Goal: Communication & Community: Answer question/provide support

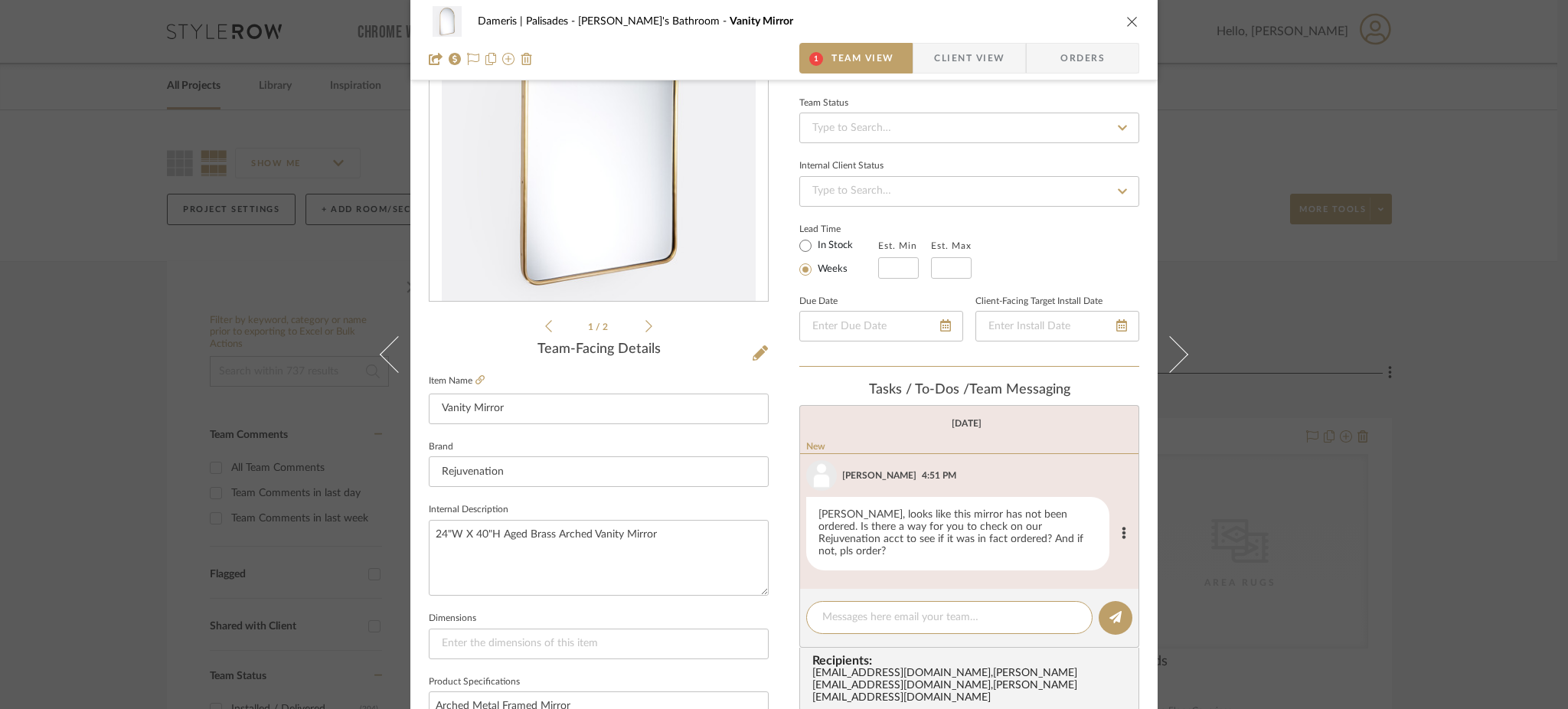
scroll to position [340, 0]
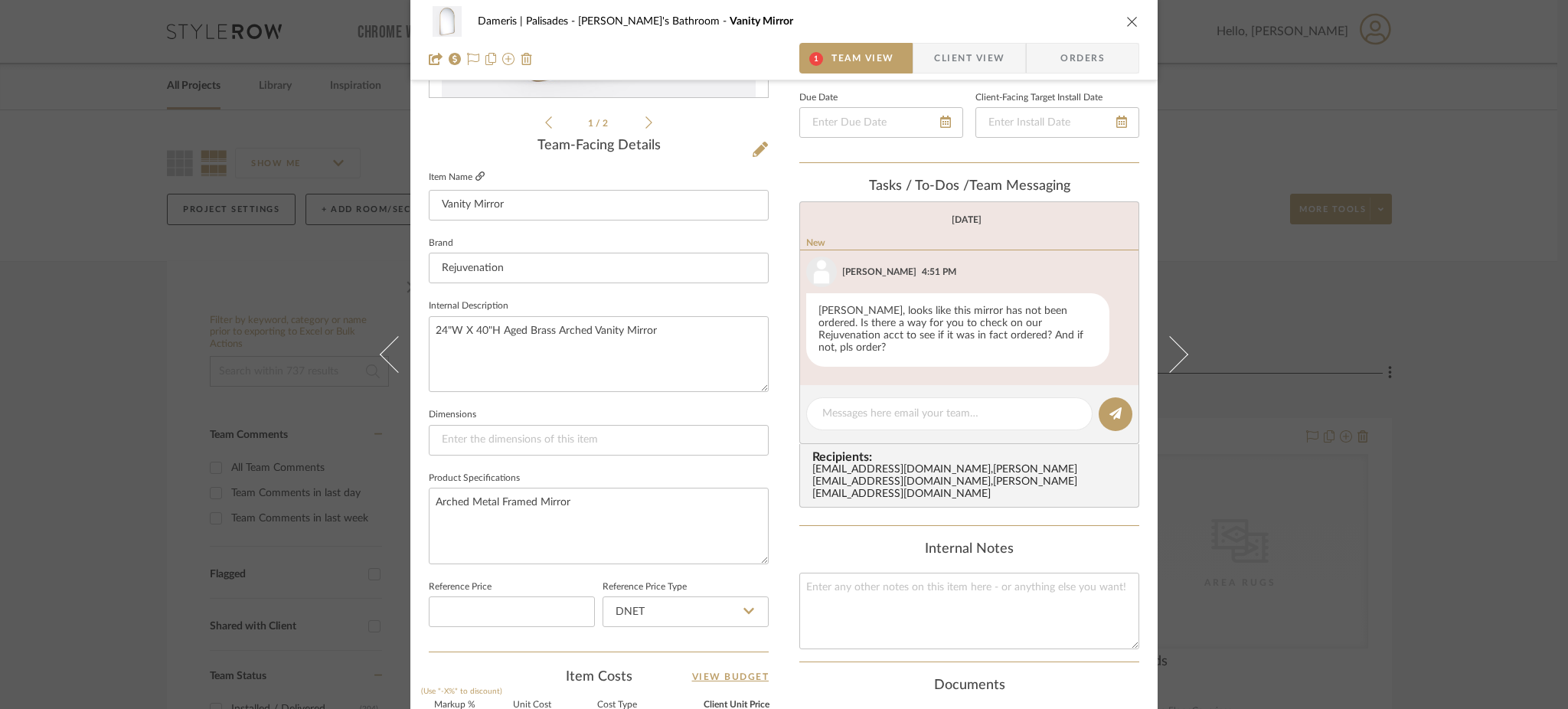
click at [476, 171] on icon at bounding box center [480, 175] width 9 height 9
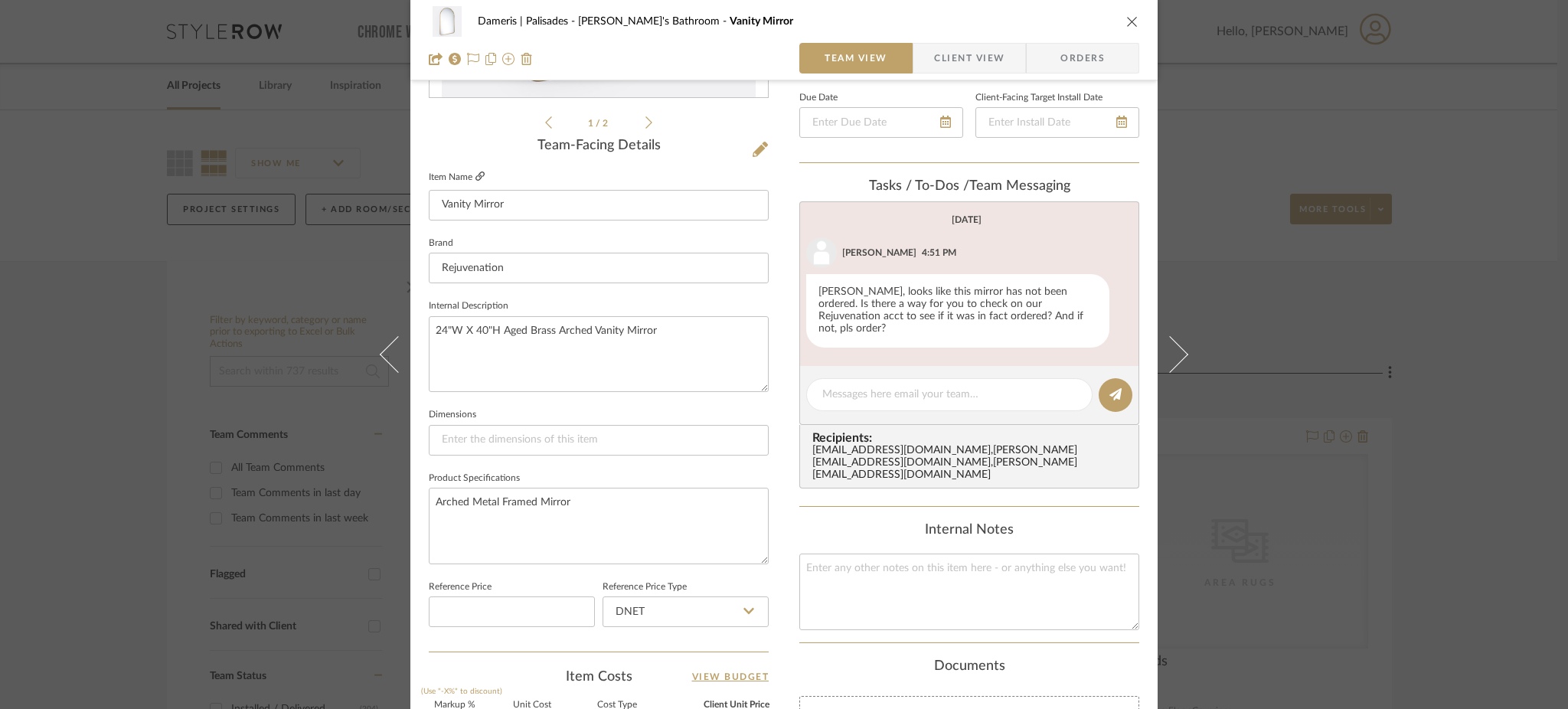
click at [477, 172] on icon at bounding box center [480, 175] width 9 height 9
click at [895, 387] on textarea at bounding box center [949, 394] width 254 height 16
type textarea "J"
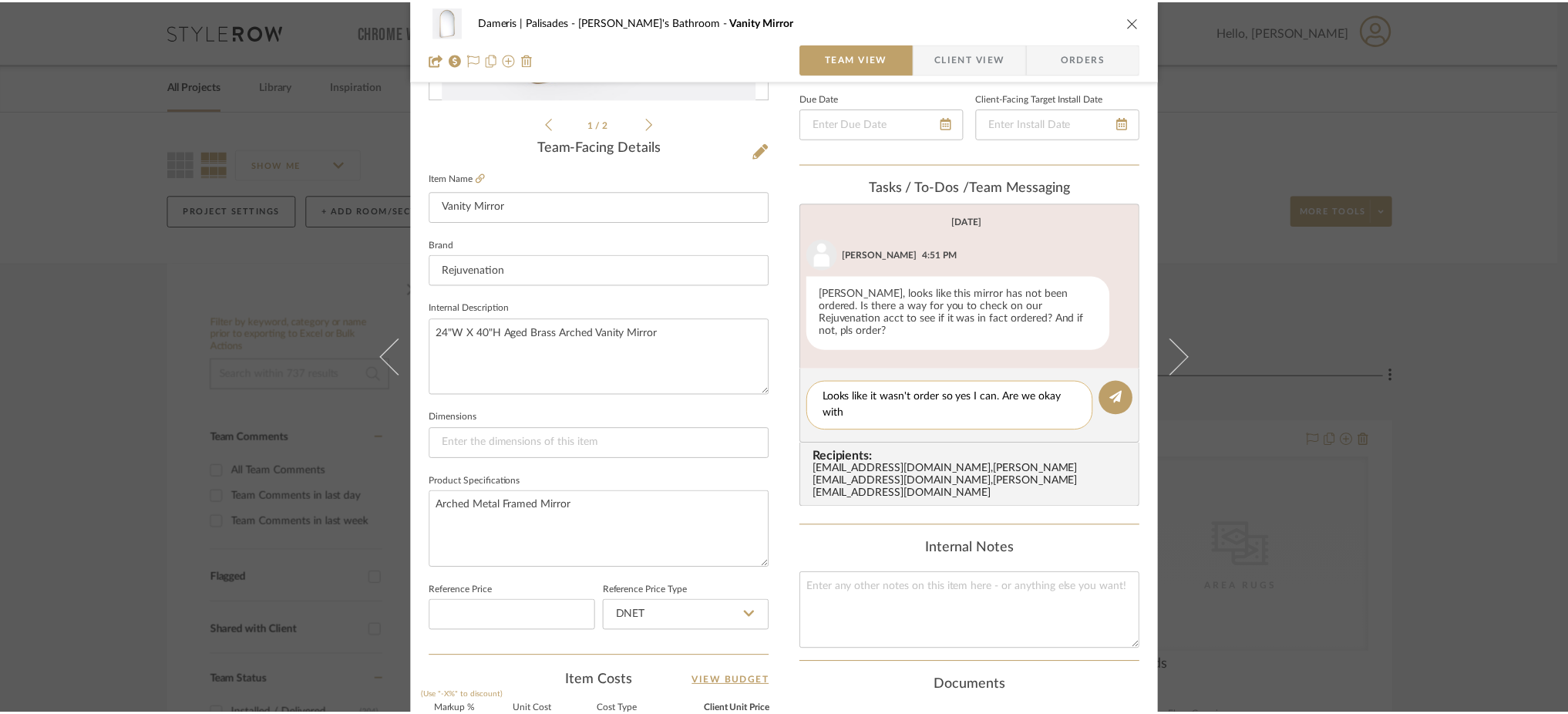
scroll to position [0, 0]
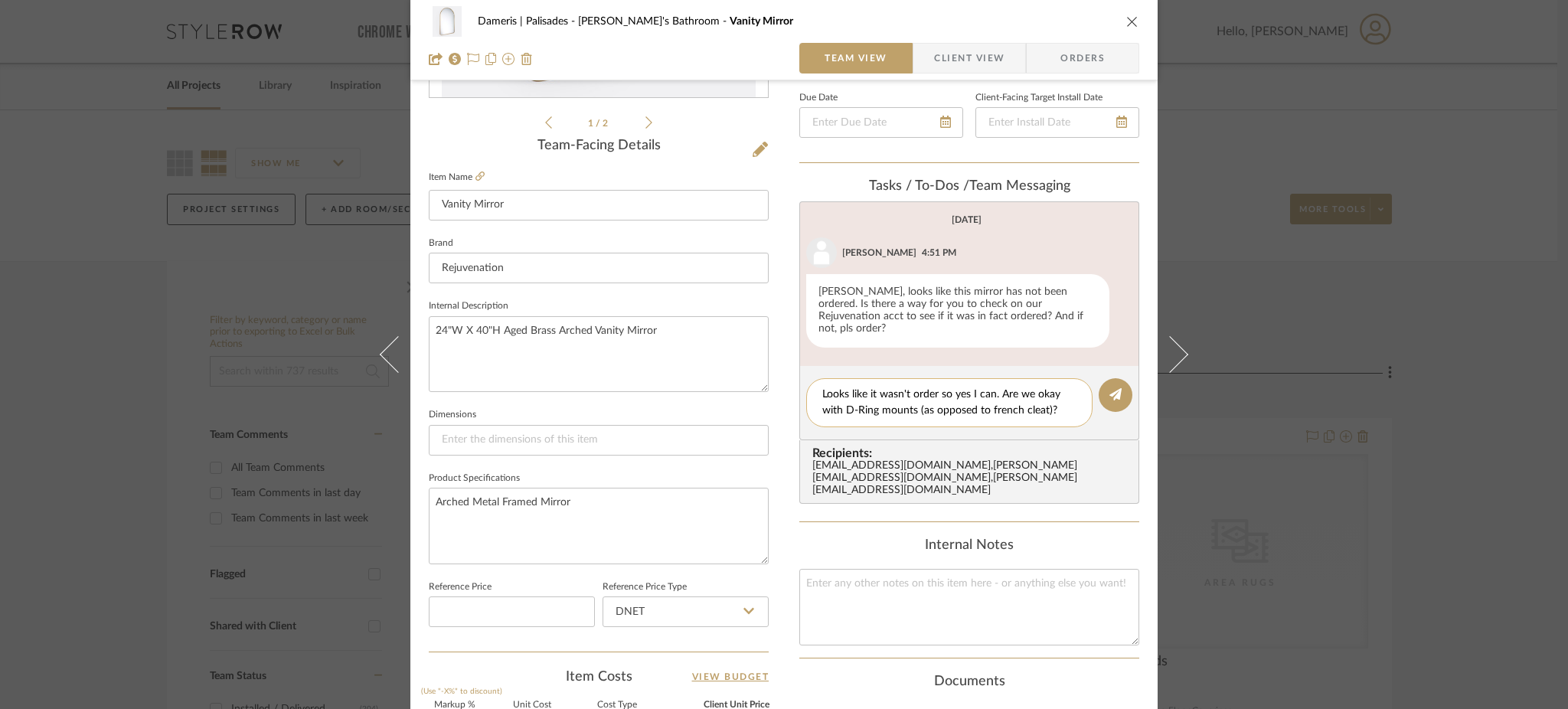
drag, startPoint x: 912, startPoint y: 396, endPoint x: 1053, endPoint y: 400, distance: 141.1
click at [1053, 400] on textarea "Looks like it wasn't order so yes I can. Are we okay with D-Ring mounts (as opp…" at bounding box center [949, 403] width 254 height 32
click at [1044, 393] on textarea "Looks like it wasn't order so yes I can. Are we okay with D-Ring mounts (as opp…" at bounding box center [949, 403] width 254 height 32
click at [985, 393] on textarea "Looks like it wasn't order so yes I can. Are we okay with D-Ring mounts (as opp…" at bounding box center [949, 403] width 254 height 32
click at [979, 387] on textarea "Looks like it wasn't order so yes I can. Are we okay with D-Ring mounts (as opp…" at bounding box center [949, 403] width 254 height 32
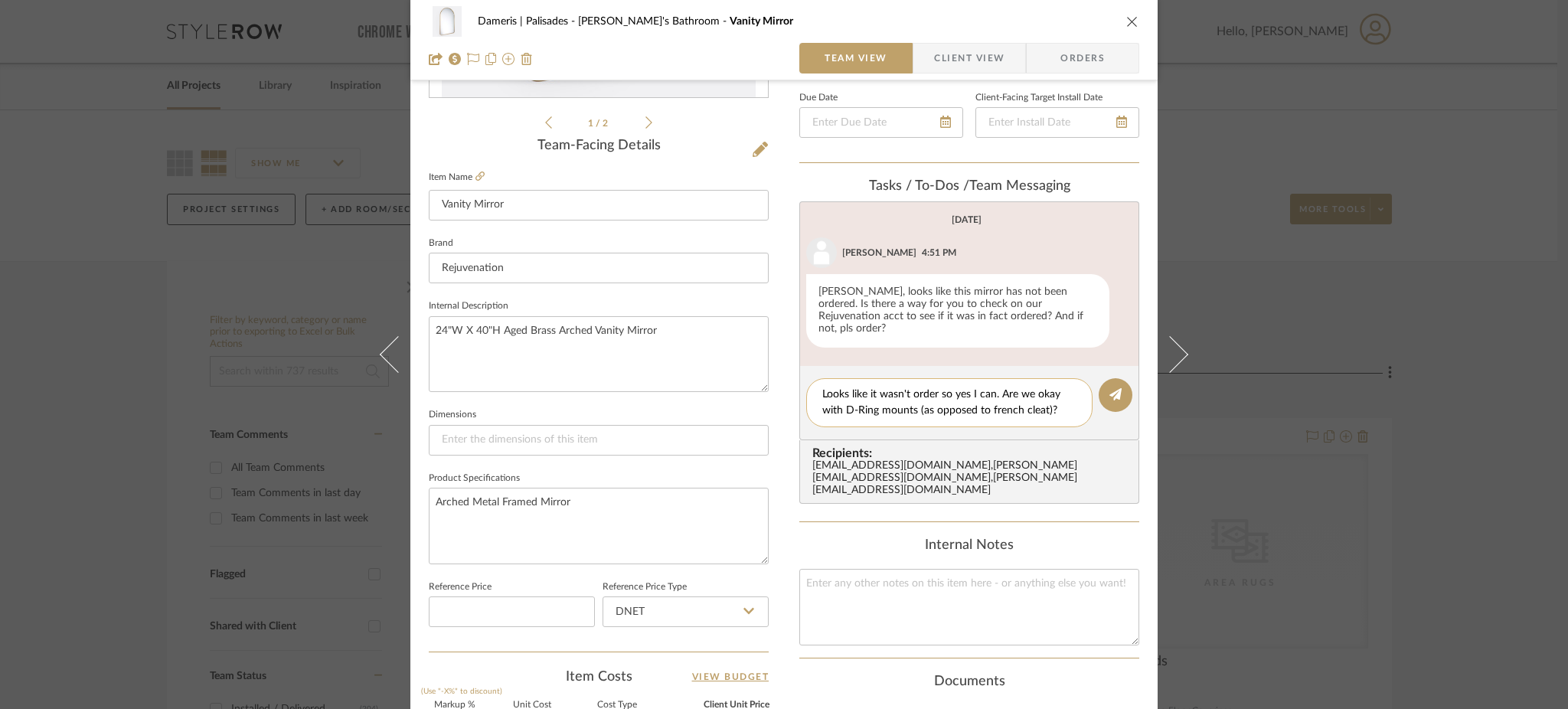
click at [979, 387] on textarea "Looks like it wasn't order so yes I can. Are we okay with D-Ring mounts (as opp…" at bounding box center [949, 403] width 254 height 32
click at [996, 387] on textarea "Looks like it wasn't order so yes I will. Are we okay with D-Ring mounts (as op…" at bounding box center [949, 403] width 254 height 32
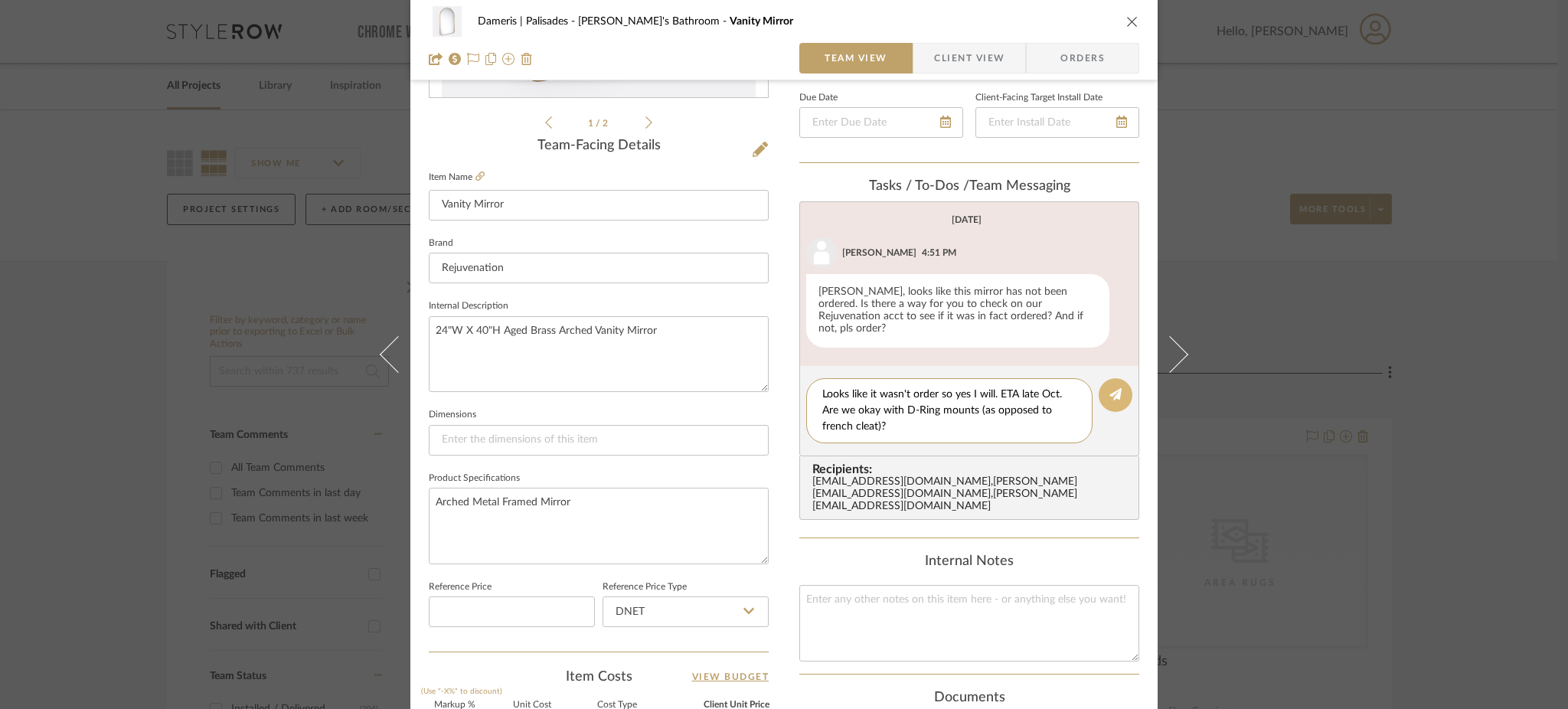
type textarea "Looks like it wasn't order so yes I will. ETA late Oct. Are we okay with D-Ring…"
click at [1112, 388] on icon at bounding box center [1115, 394] width 12 height 12
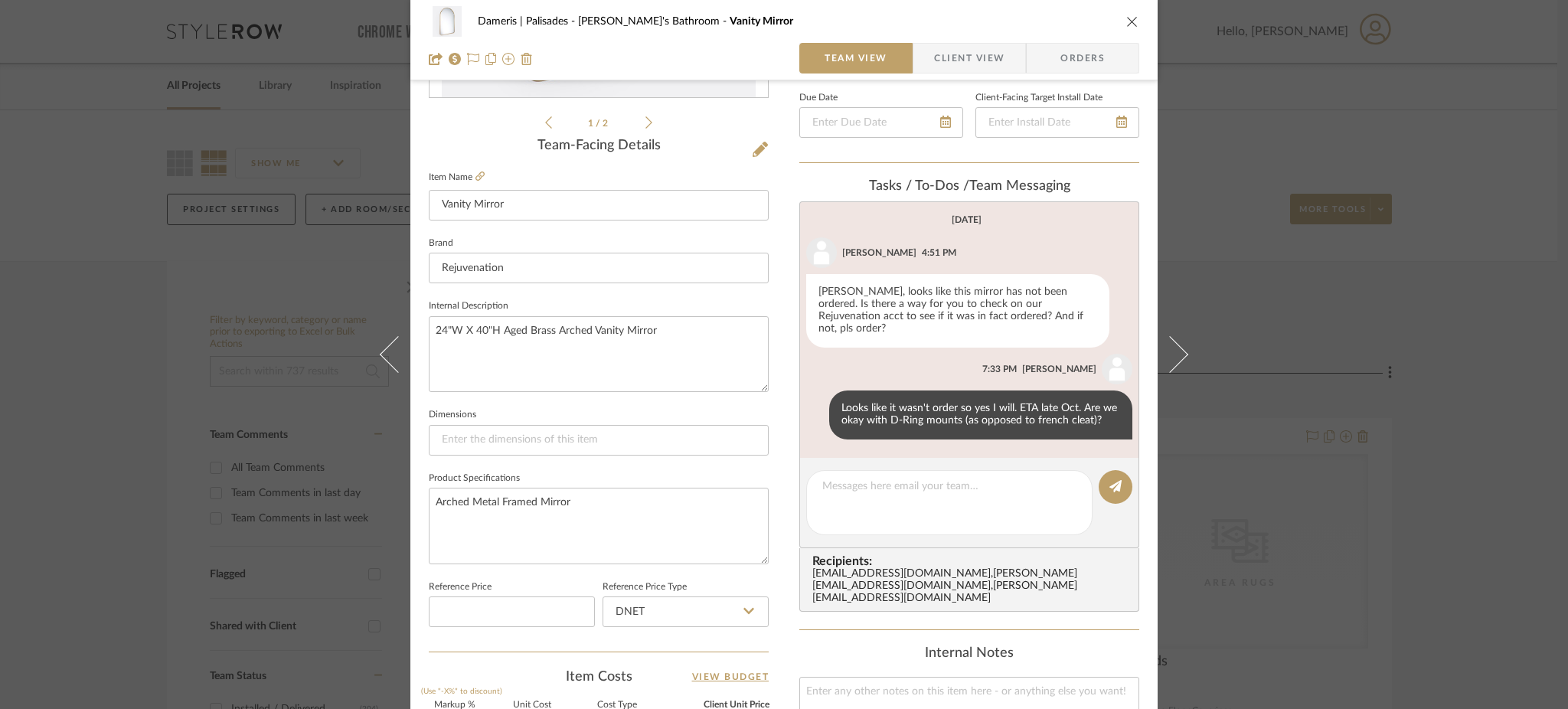
click at [305, 276] on div "Dameris | Palisades [PERSON_NAME]'s Bathroom Vanity Mirror Team View Client Vie…" at bounding box center [784, 354] width 1568 height 709
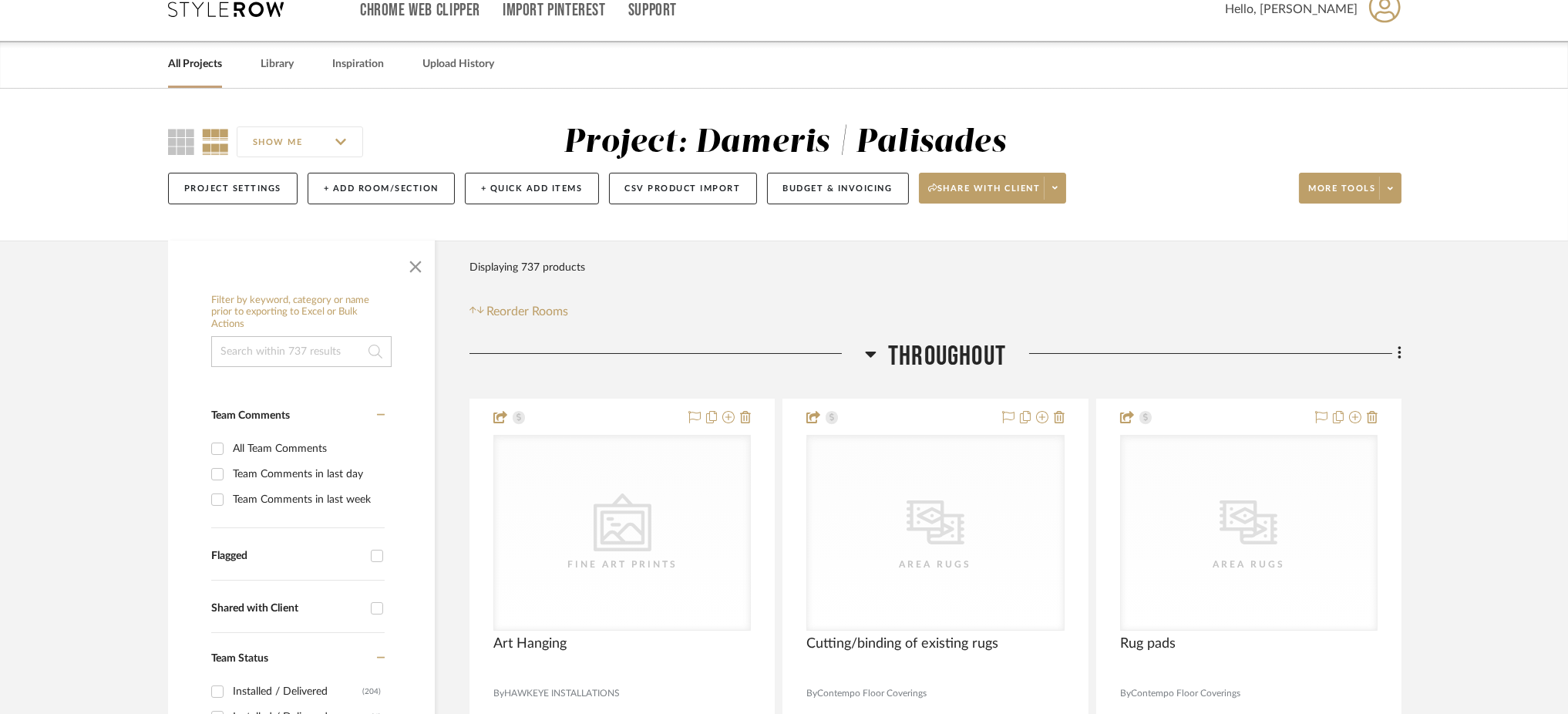
scroll to position [21, 0]
click at [288, 350] on input at bounding box center [301, 353] width 180 height 31
type input "r"
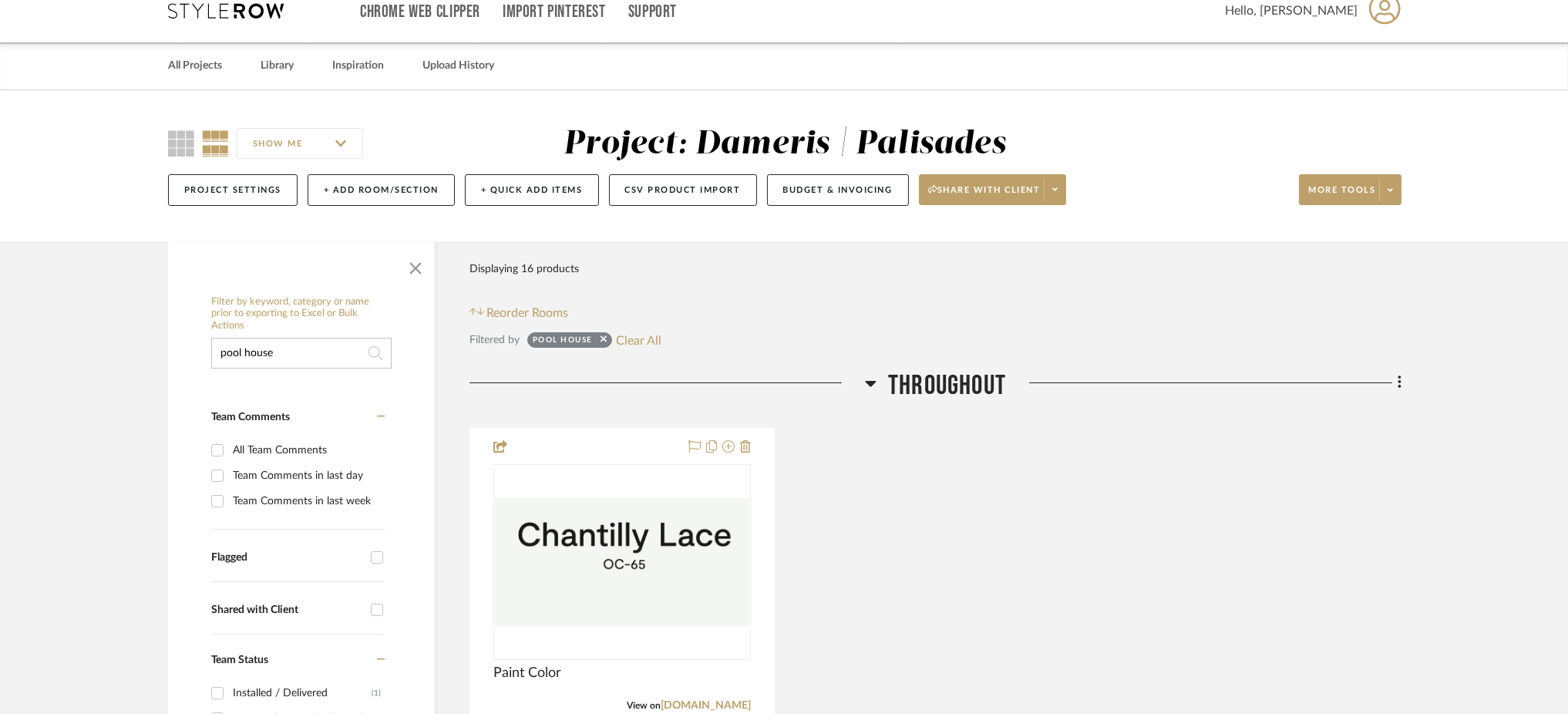
click at [869, 383] on icon at bounding box center [871, 383] width 11 height 6
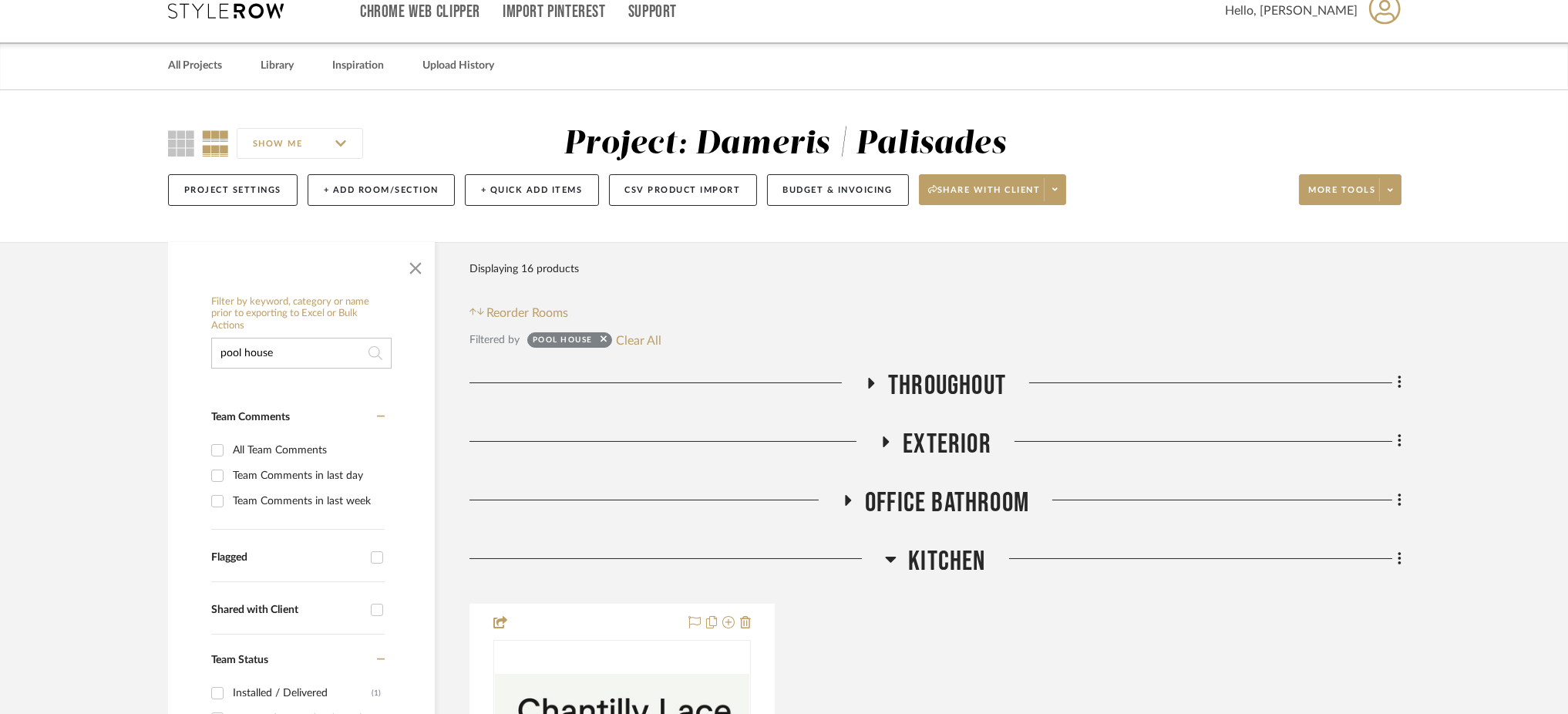
click at [899, 563] on h3 "Kitchen" at bounding box center [935, 562] width 100 height 33
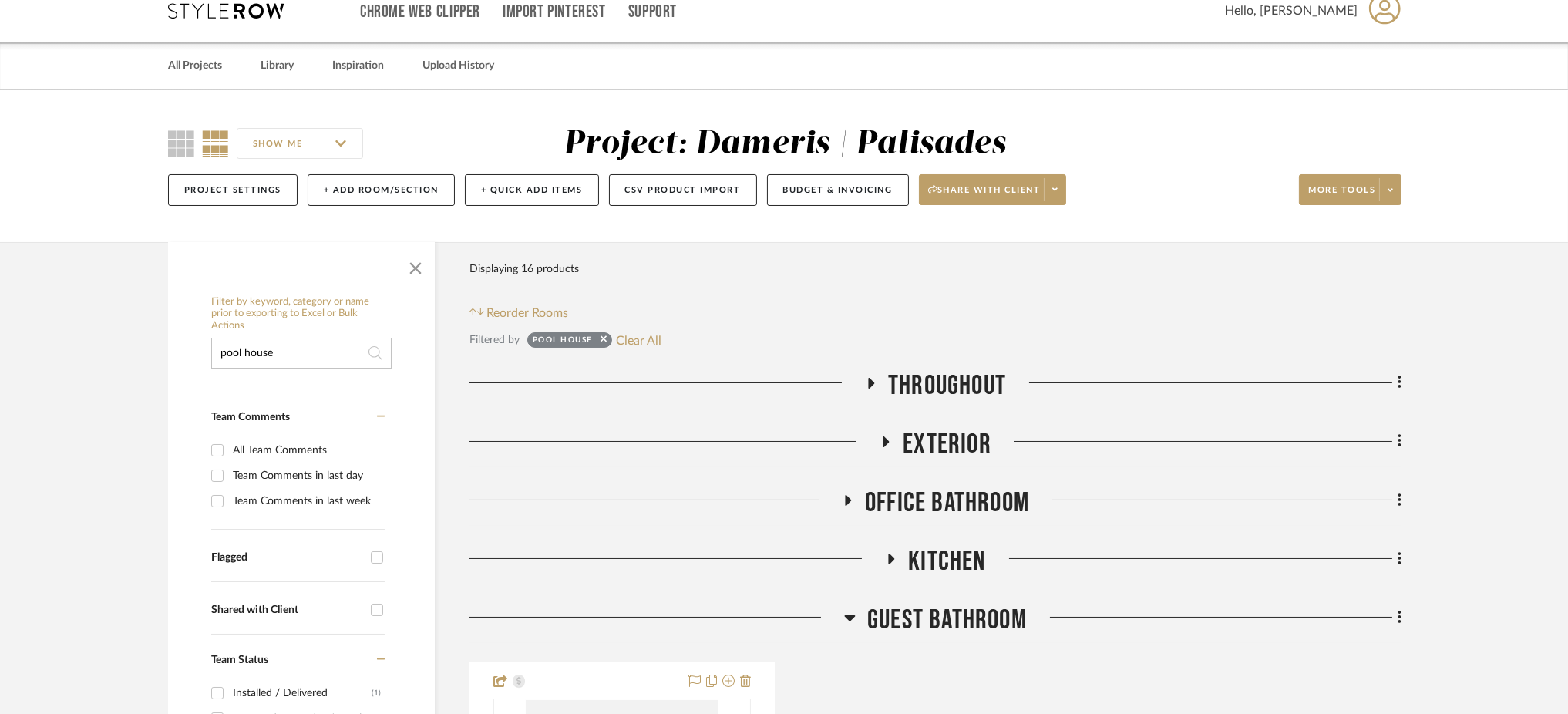
scroll to position [271, 0]
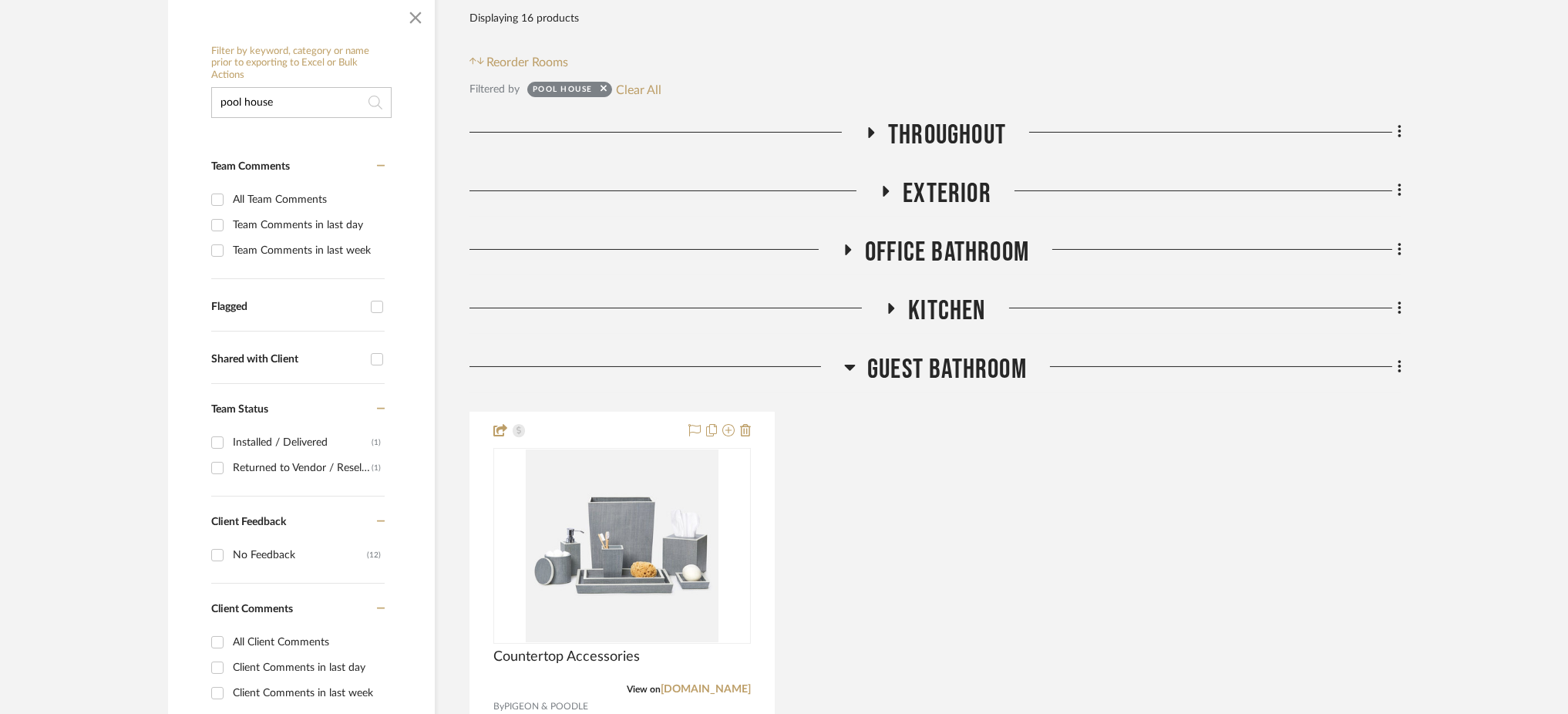
click at [851, 363] on icon at bounding box center [849, 366] width 11 height 18
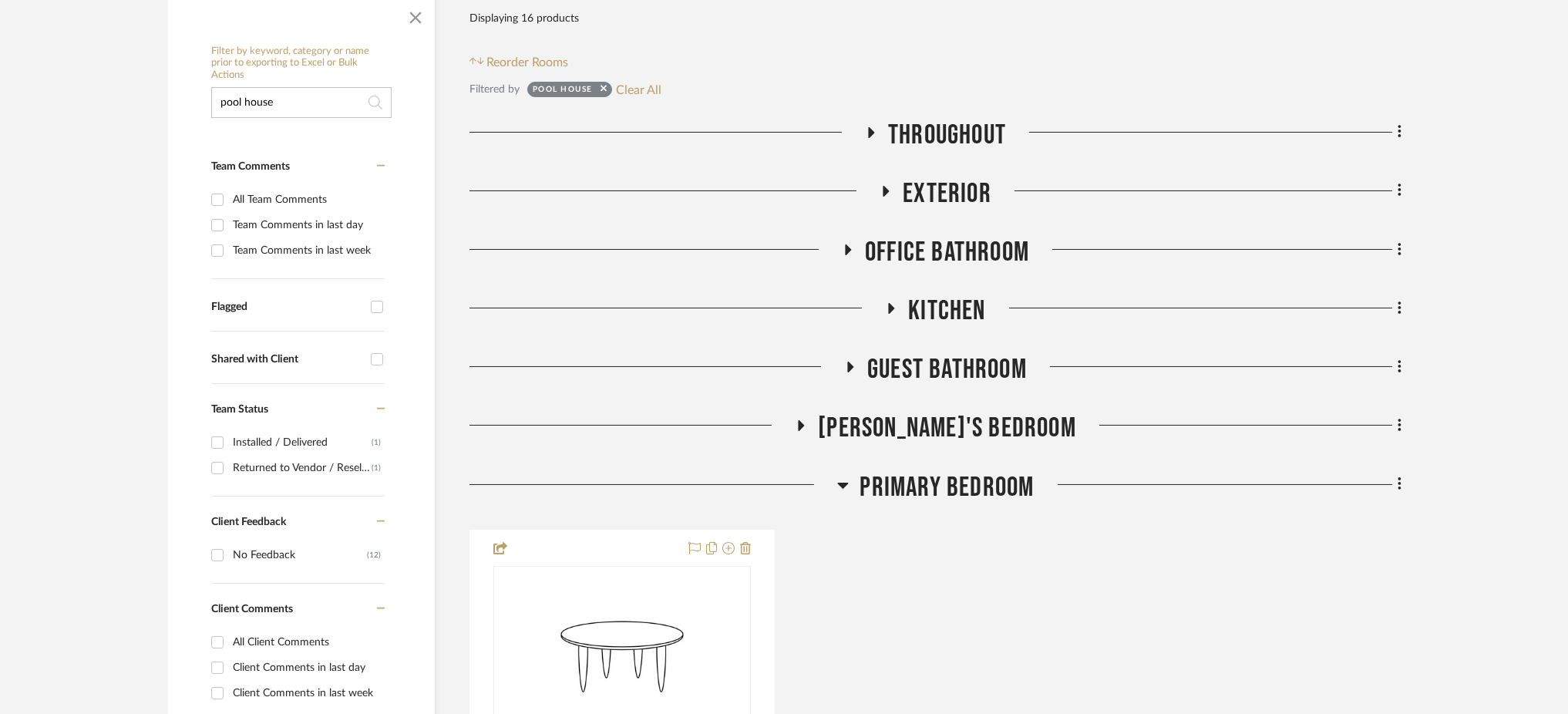
scroll to position [582, 0]
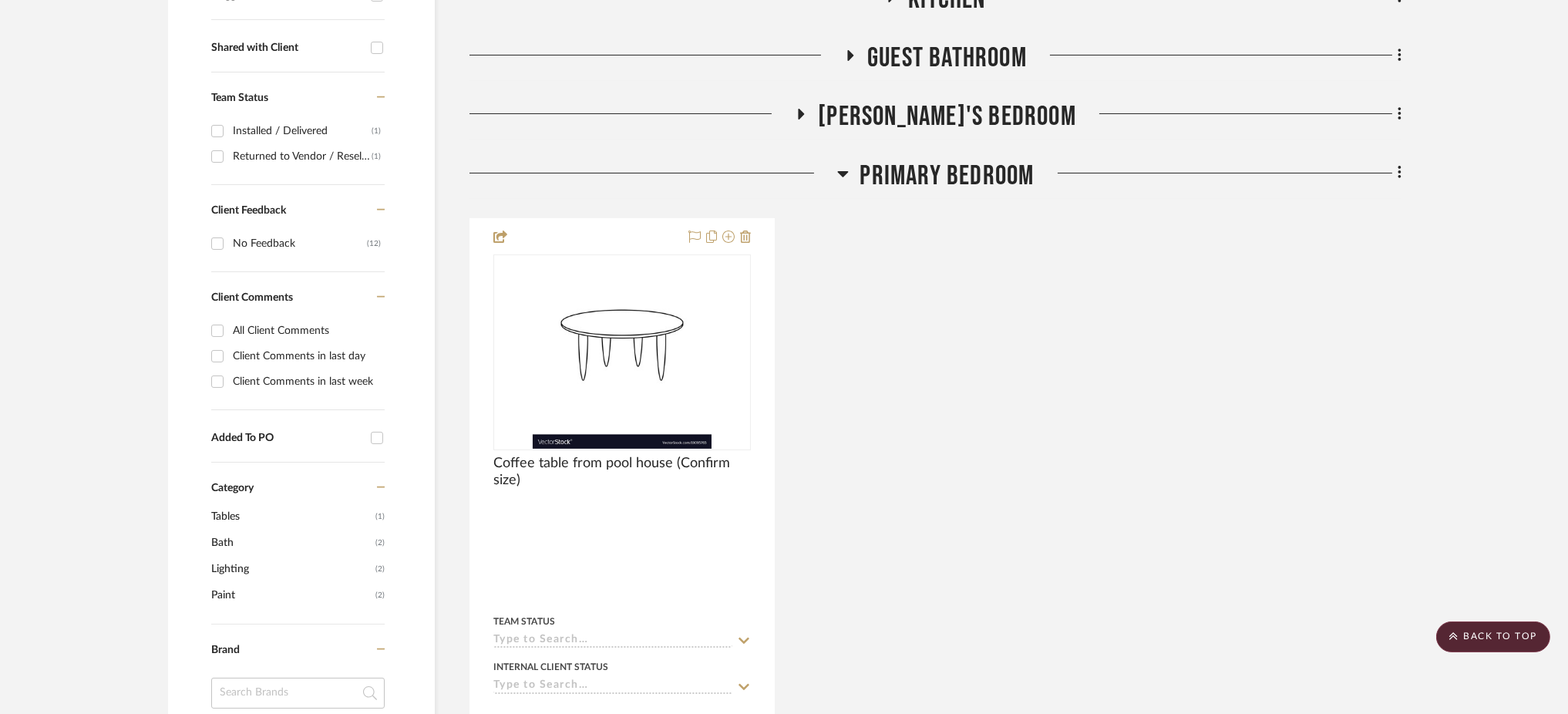
click at [841, 180] on icon at bounding box center [843, 173] width 11 height 18
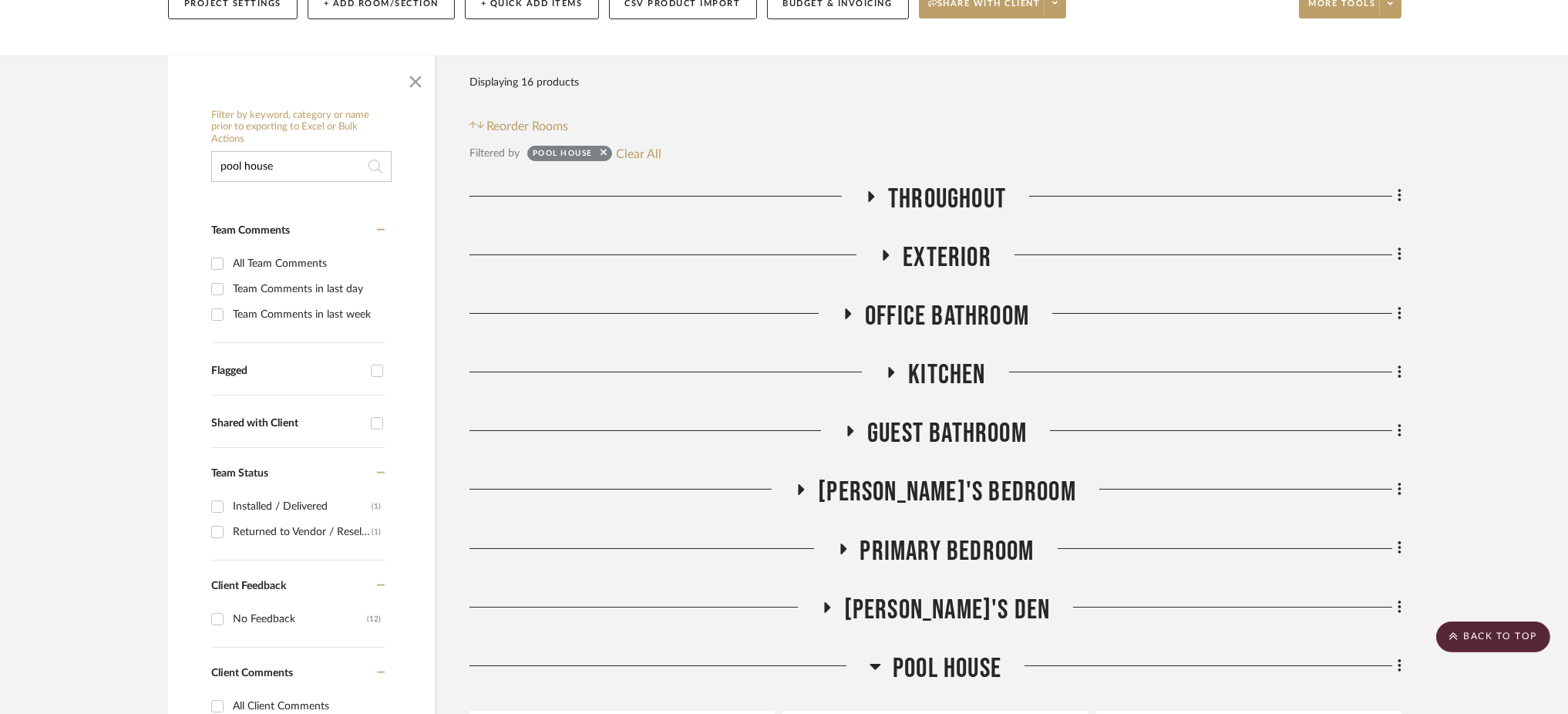
scroll to position [205, 0]
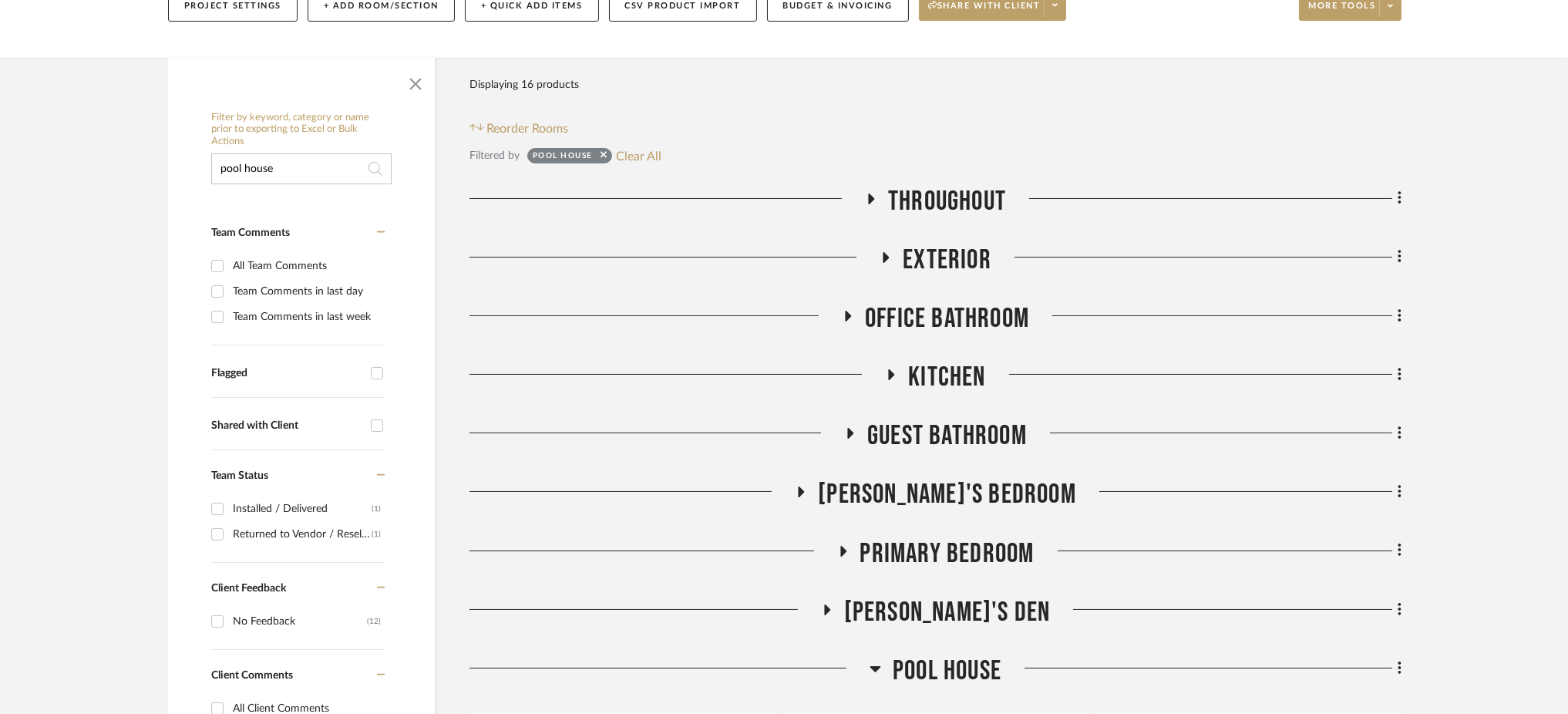
drag, startPoint x: 300, startPoint y: 155, endPoint x: 142, endPoint y: 169, distance: 158.6
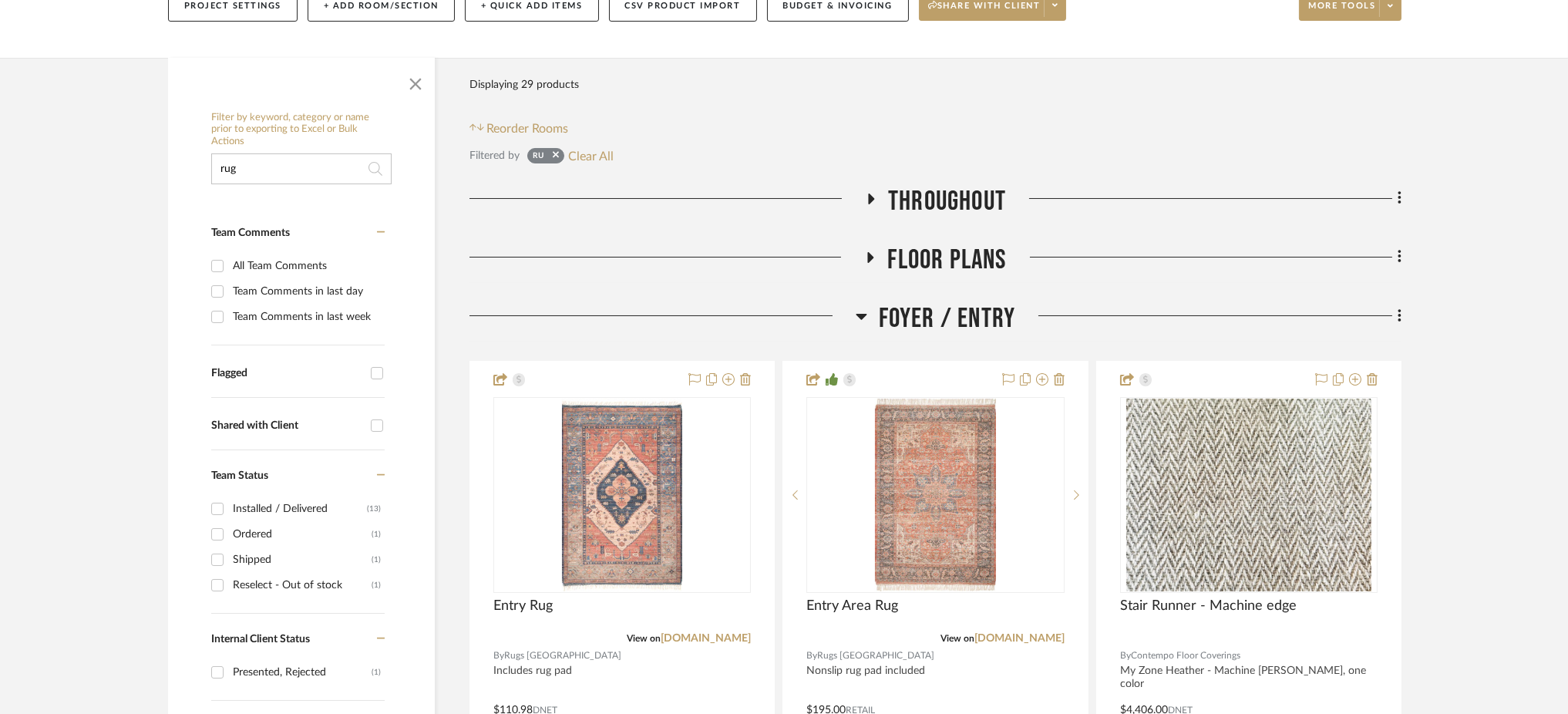
type input "rug"
click at [858, 318] on icon at bounding box center [861, 315] width 11 height 18
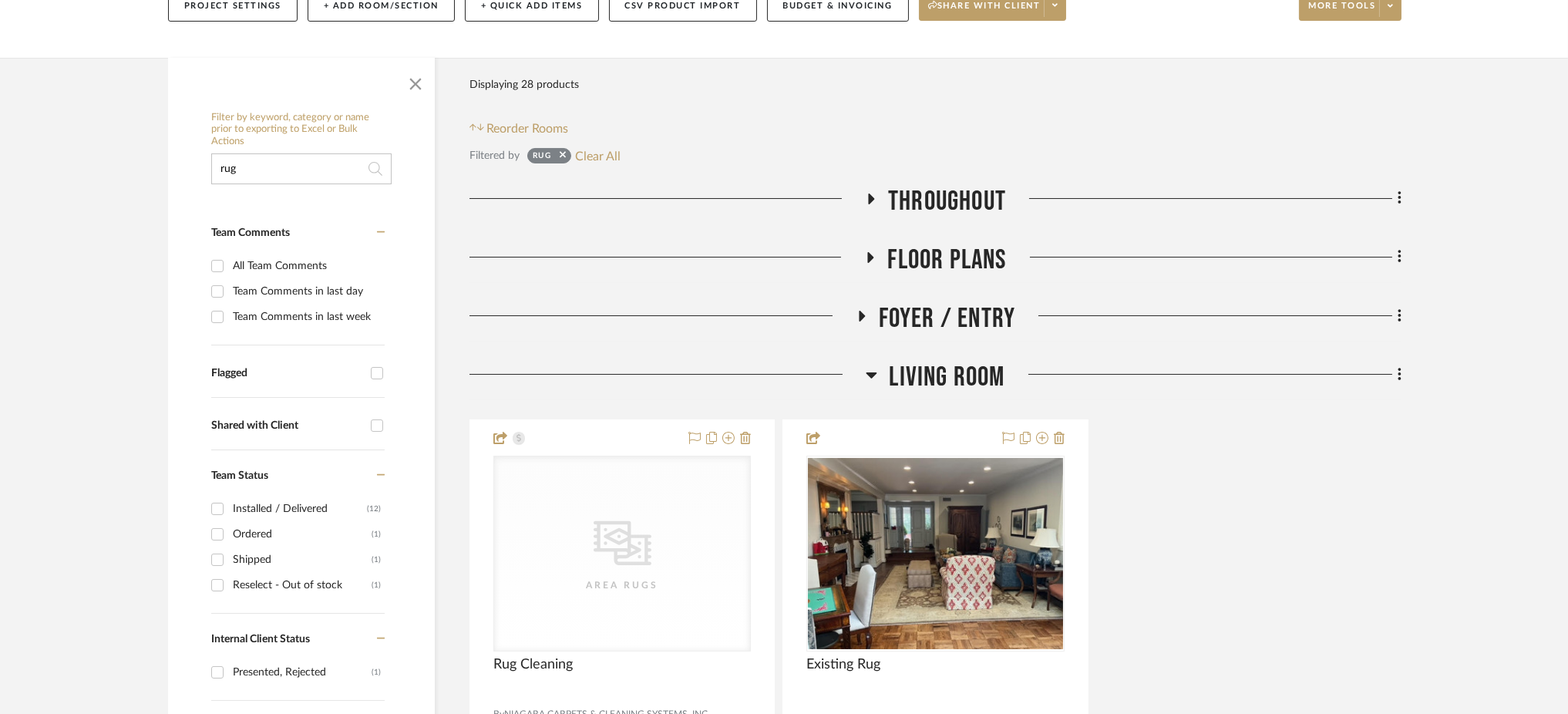
click at [869, 381] on icon at bounding box center [871, 374] width 11 height 18
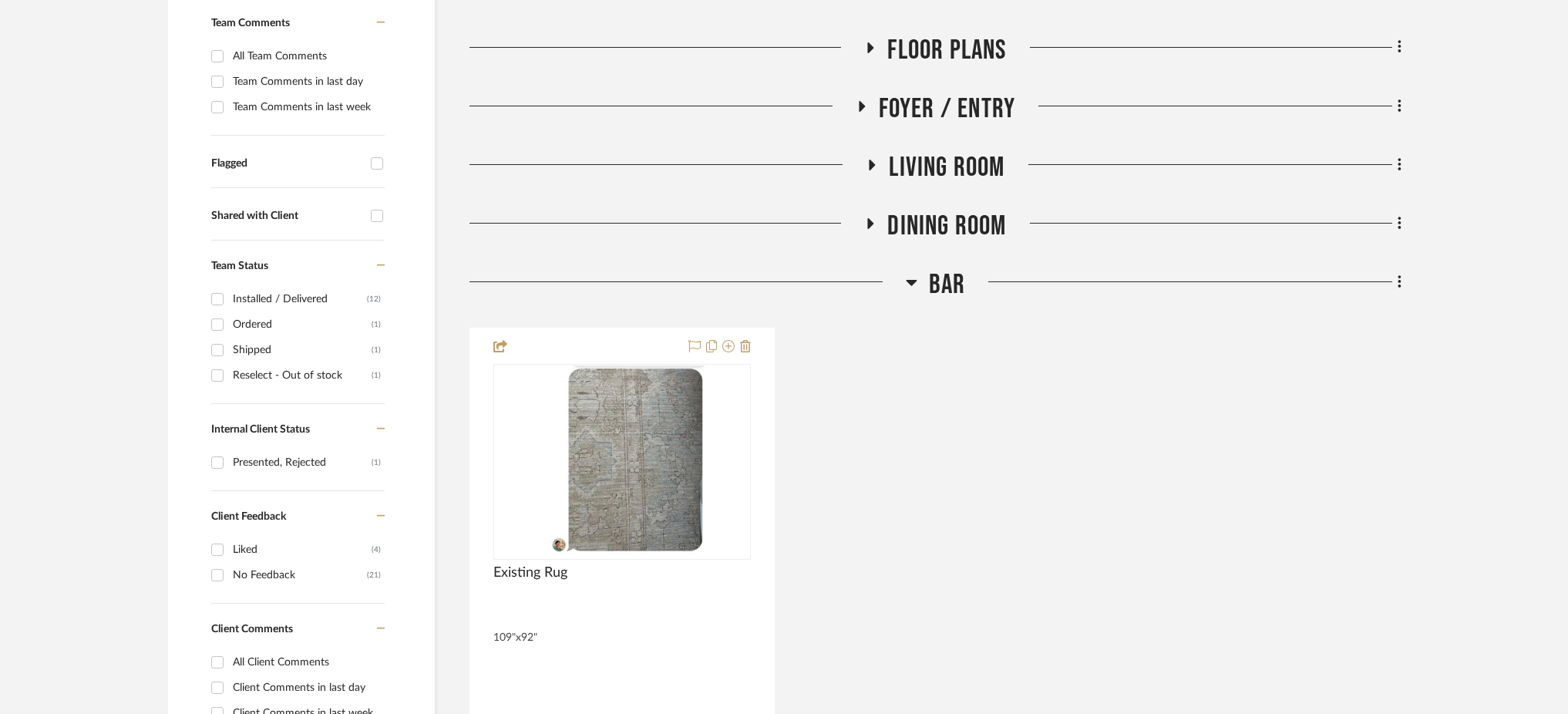
scroll to position [415, 0]
click at [914, 280] on icon at bounding box center [911, 282] width 11 height 6
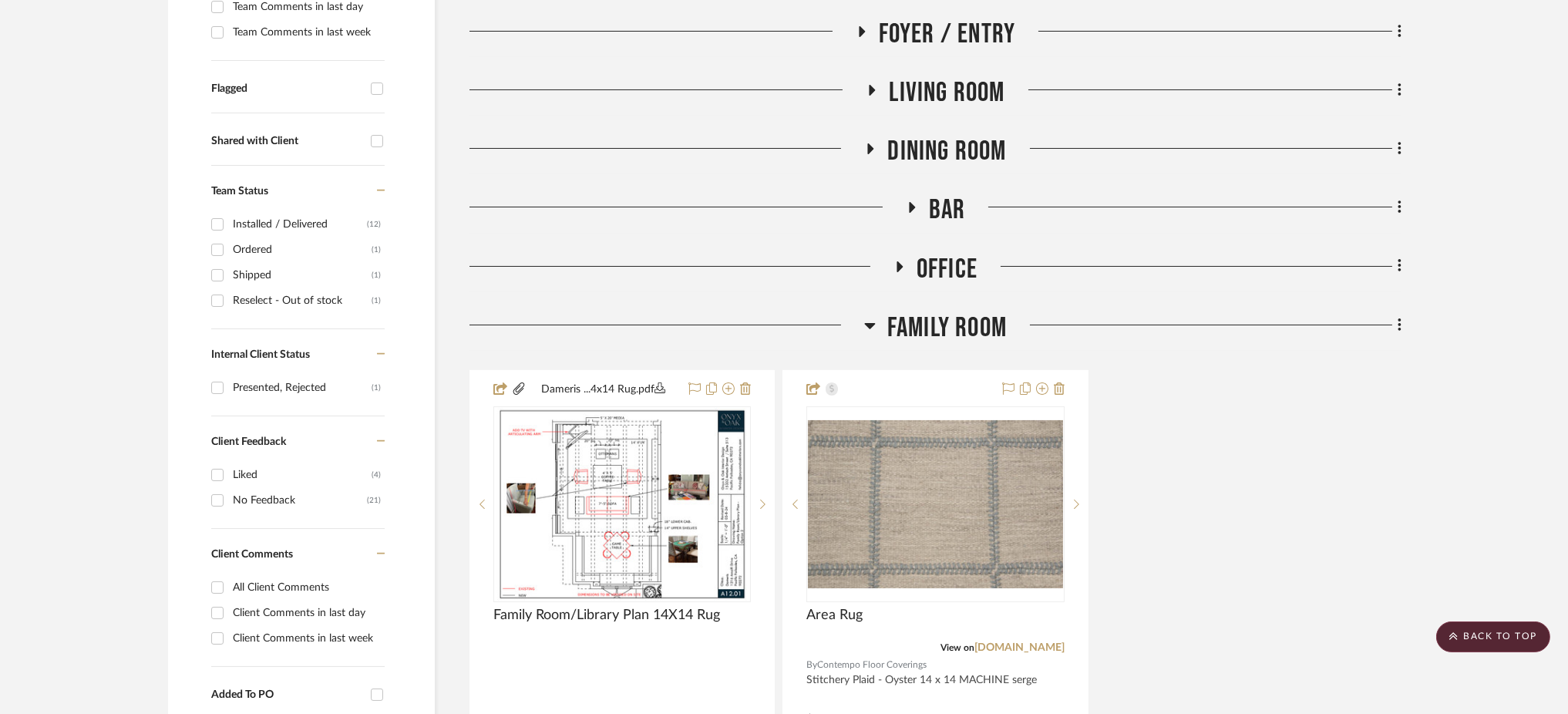
scroll to position [491, 0]
click at [862, 326] on div at bounding box center [667, 330] width 395 height 40
click at [868, 326] on icon at bounding box center [869, 323] width 11 height 18
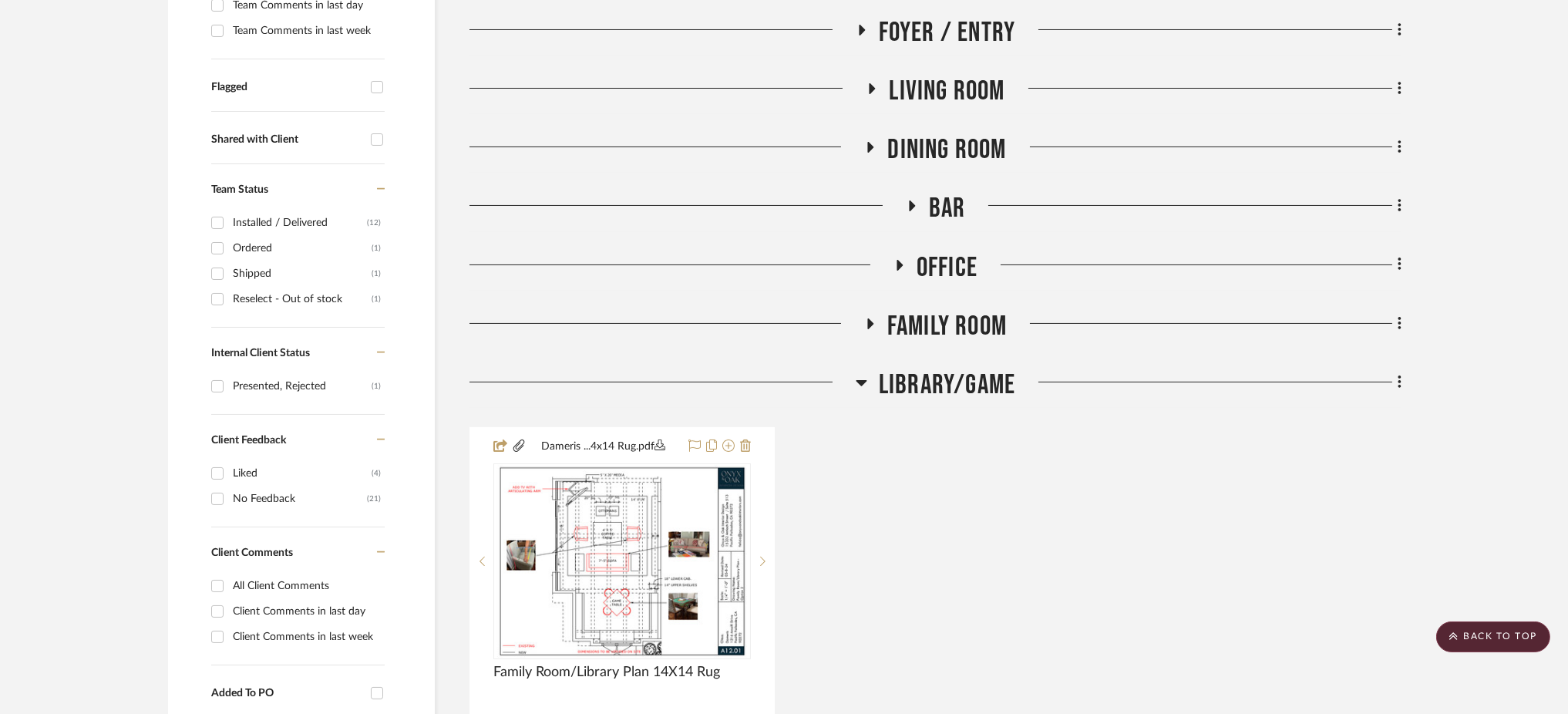
click at [862, 381] on icon at bounding box center [861, 382] width 11 height 6
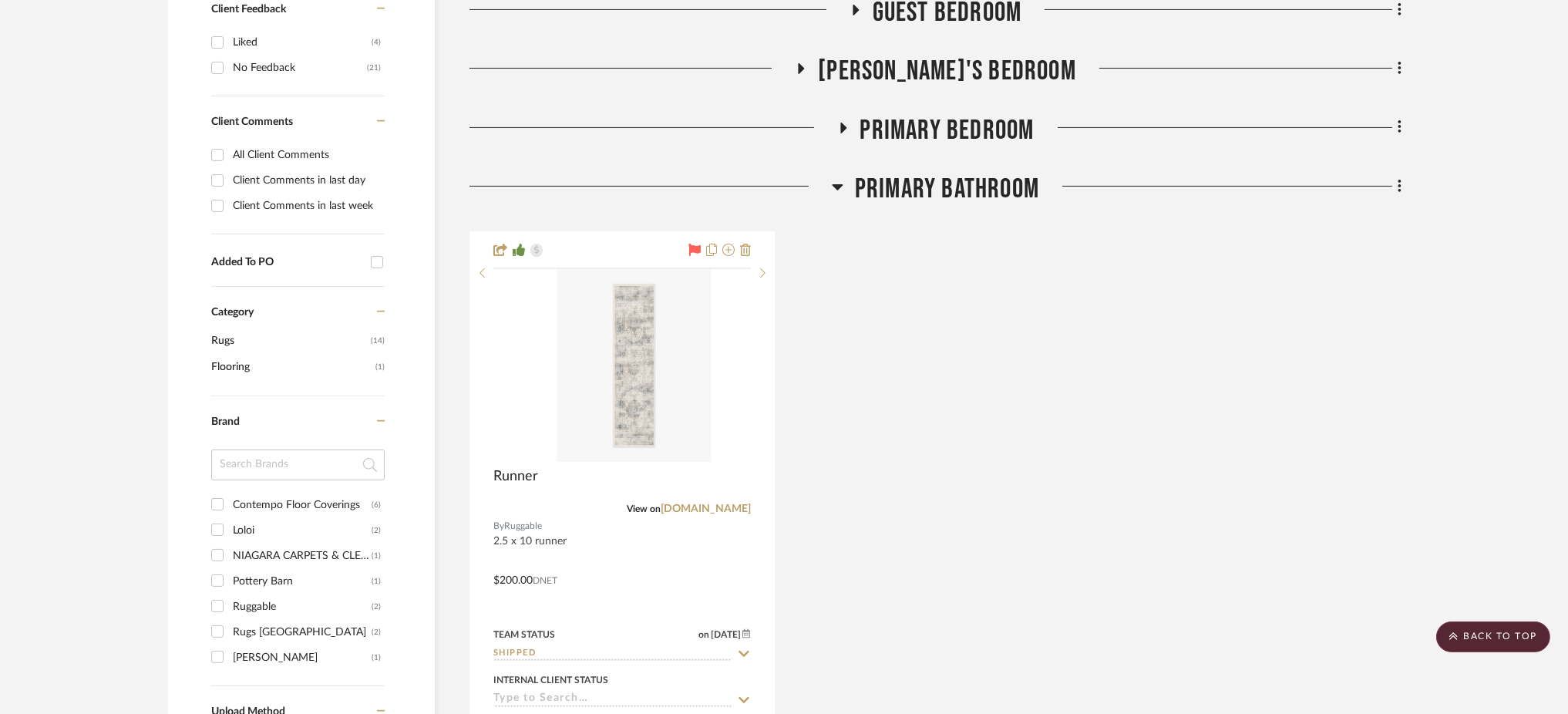
scroll to position [879, 0]
